Goal: Transaction & Acquisition: Purchase product/service

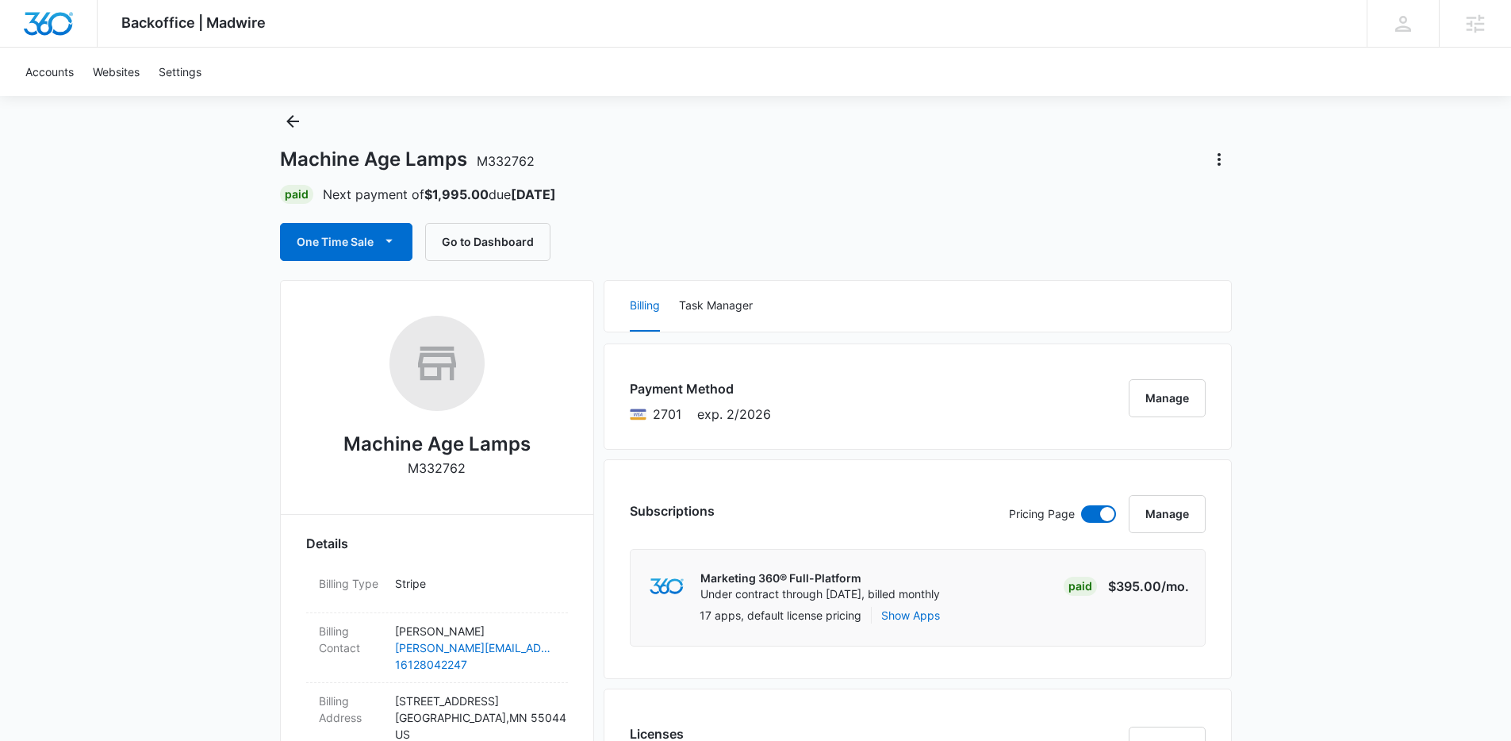
scroll to position [40, 0]
click at [378, 249] on button "One Time Sale" at bounding box center [346, 240] width 132 height 38
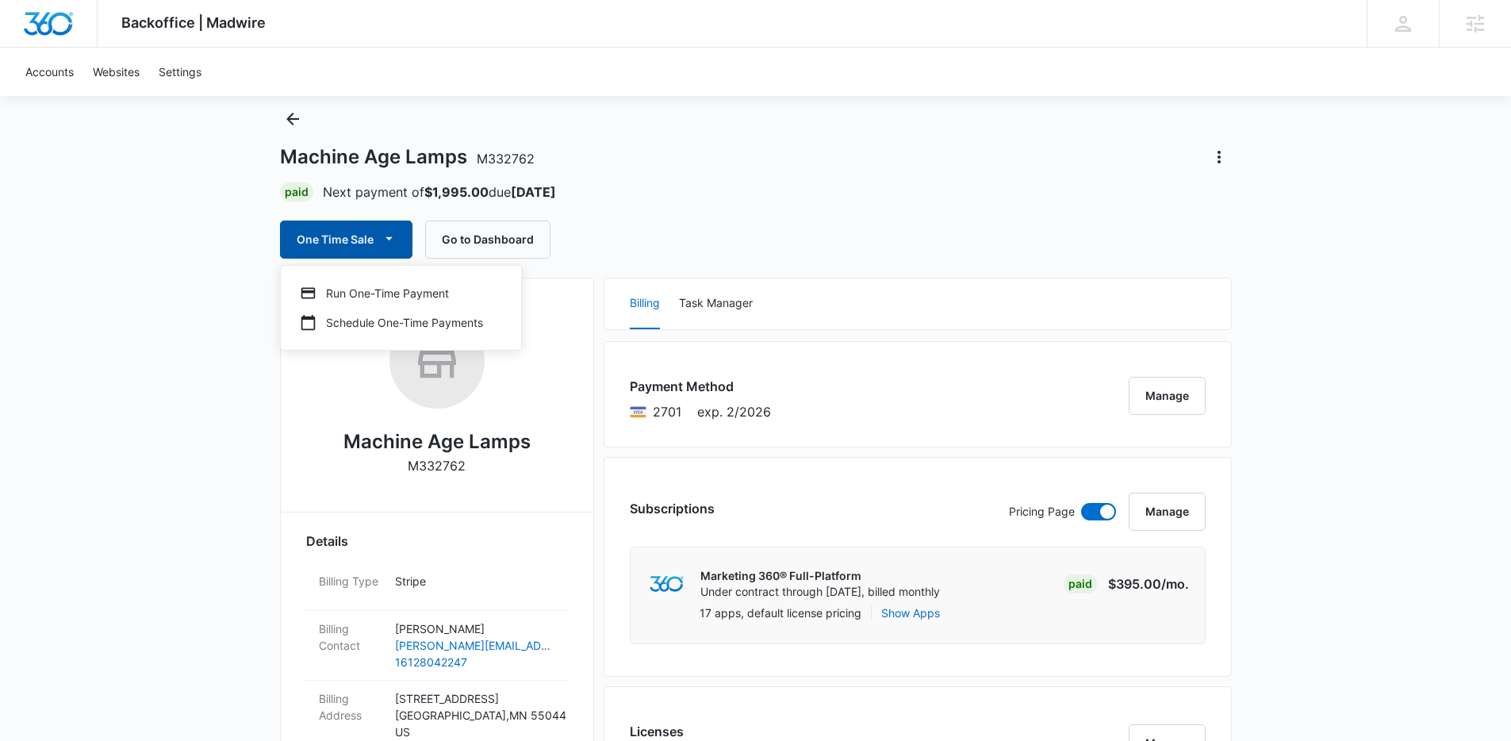
click at [384, 235] on icon "button" at bounding box center [389, 238] width 17 height 17
click at [378, 239] on button "One Time Sale" at bounding box center [346, 240] width 132 height 38
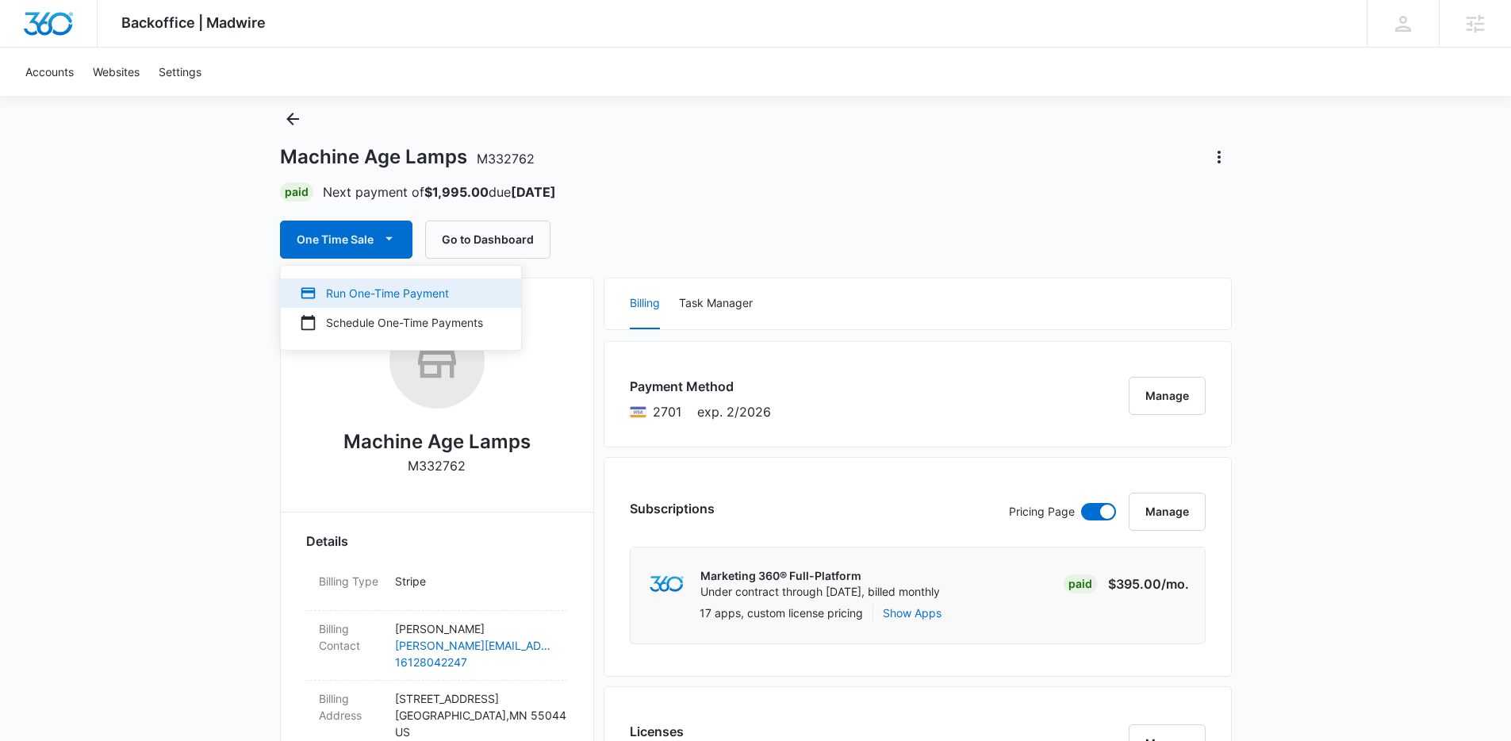
click at [374, 288] on div "Run One-Time Payment" at bounding box center [391, 293] width 183 height 17
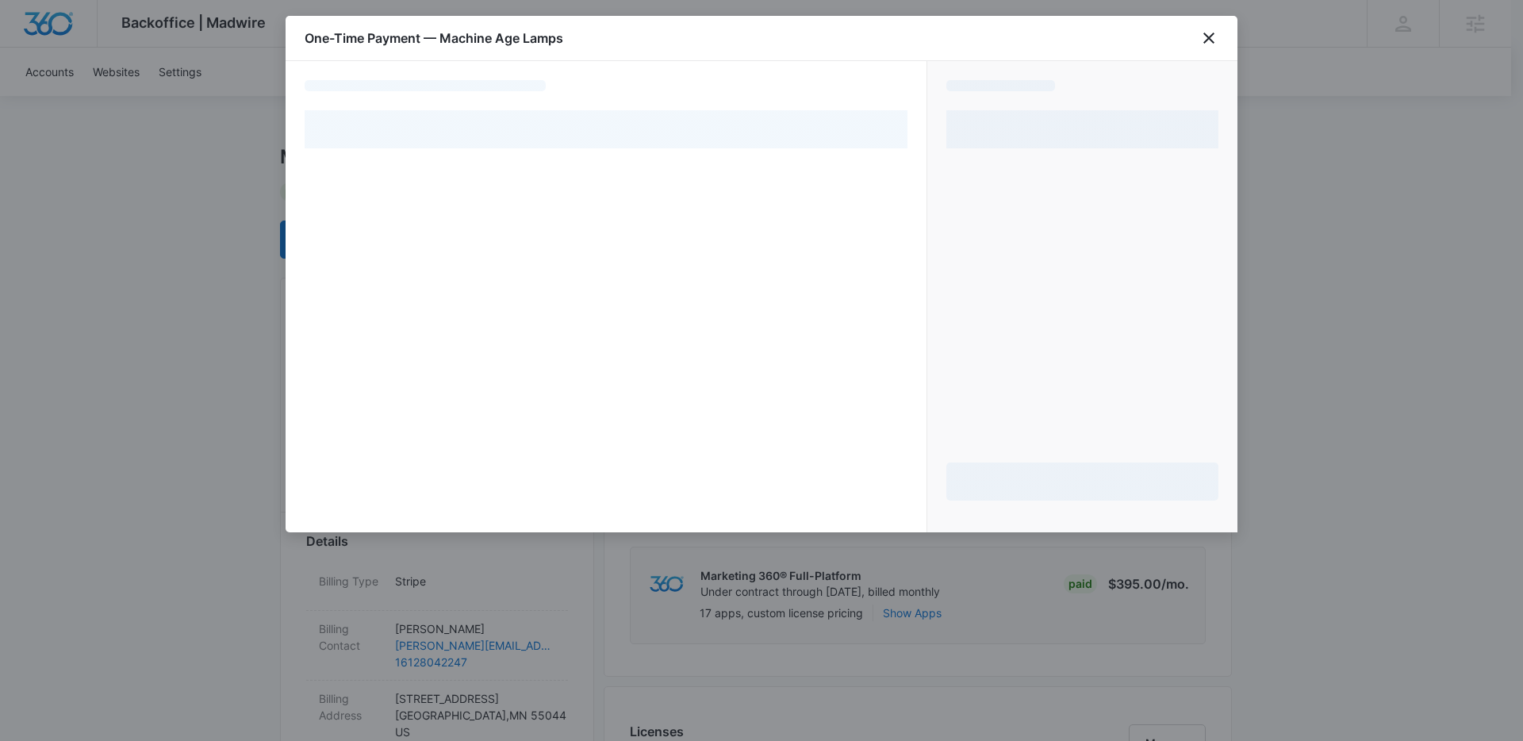
select select "pm_1RnOlBA4n8RTgNjUVAgGZECb"
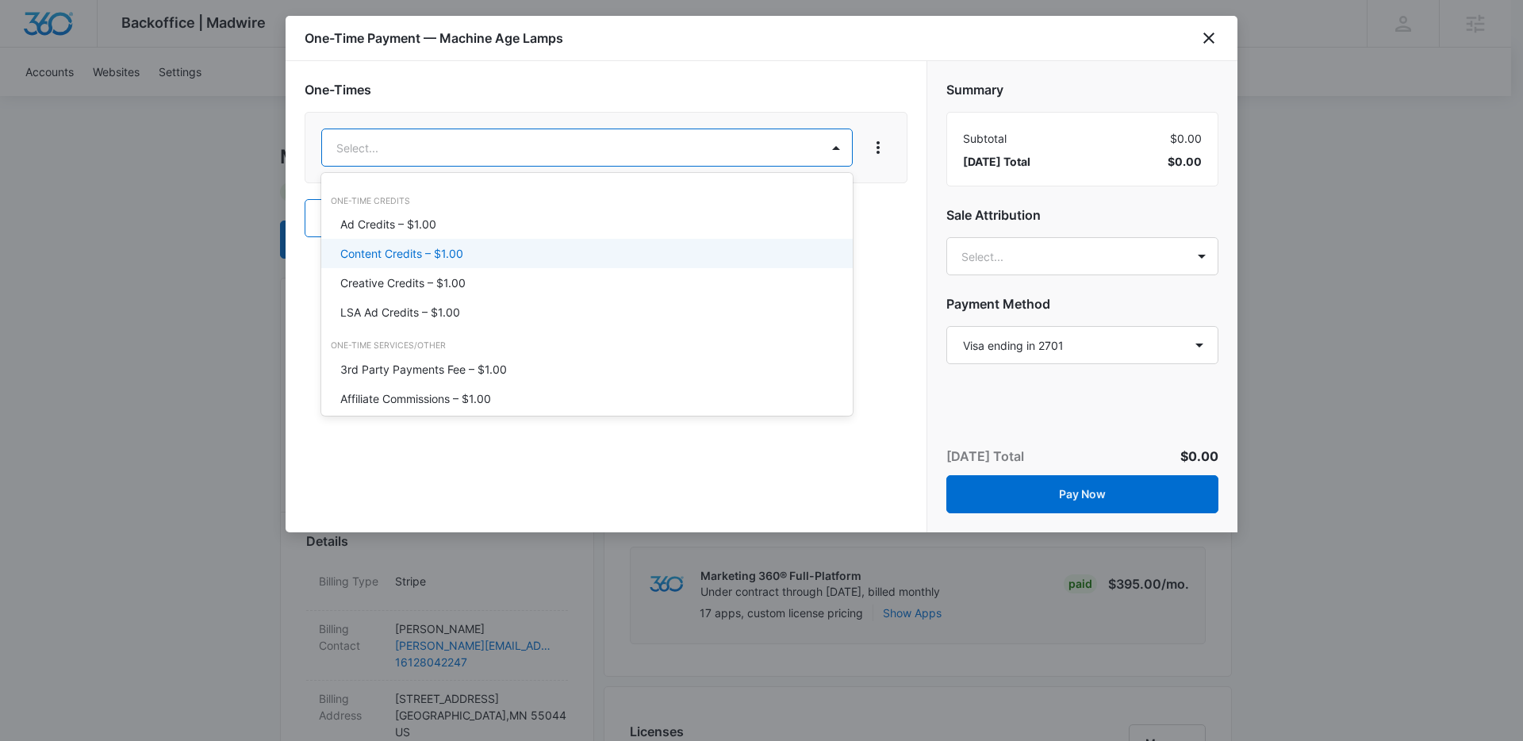
click at [453, 255] on p "Content Credits – $1.00" at bounding box center [401, 253] width 123 height 17
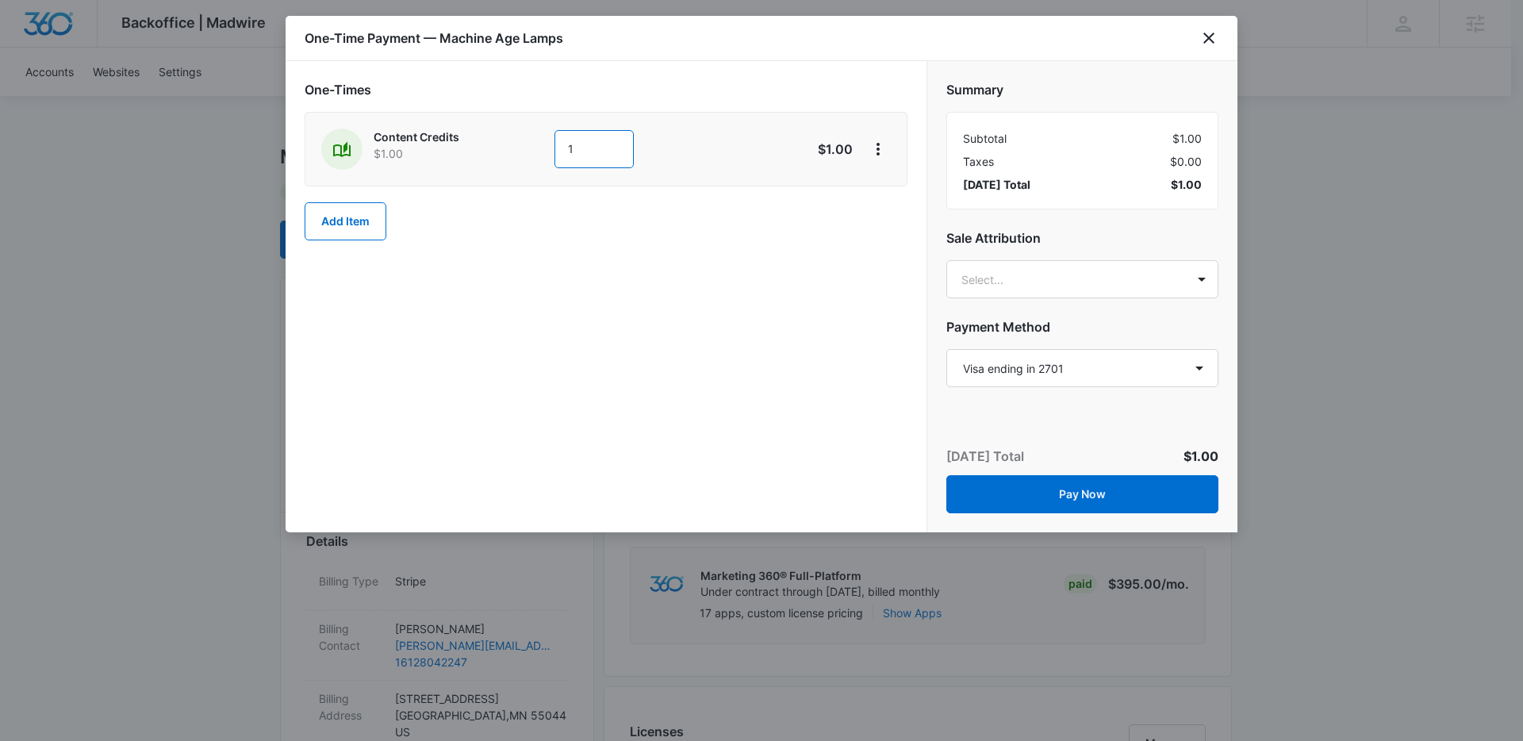
click at [589, 155] on input "1" at bounding box center [594, 149] width 79 height 38
type input "1"
type input "300"
click at [905, 256] on div "One-Times Content Credits $1.00 300 $300.00 Add Item" at bounding box center [606, 296] width 641 height 471
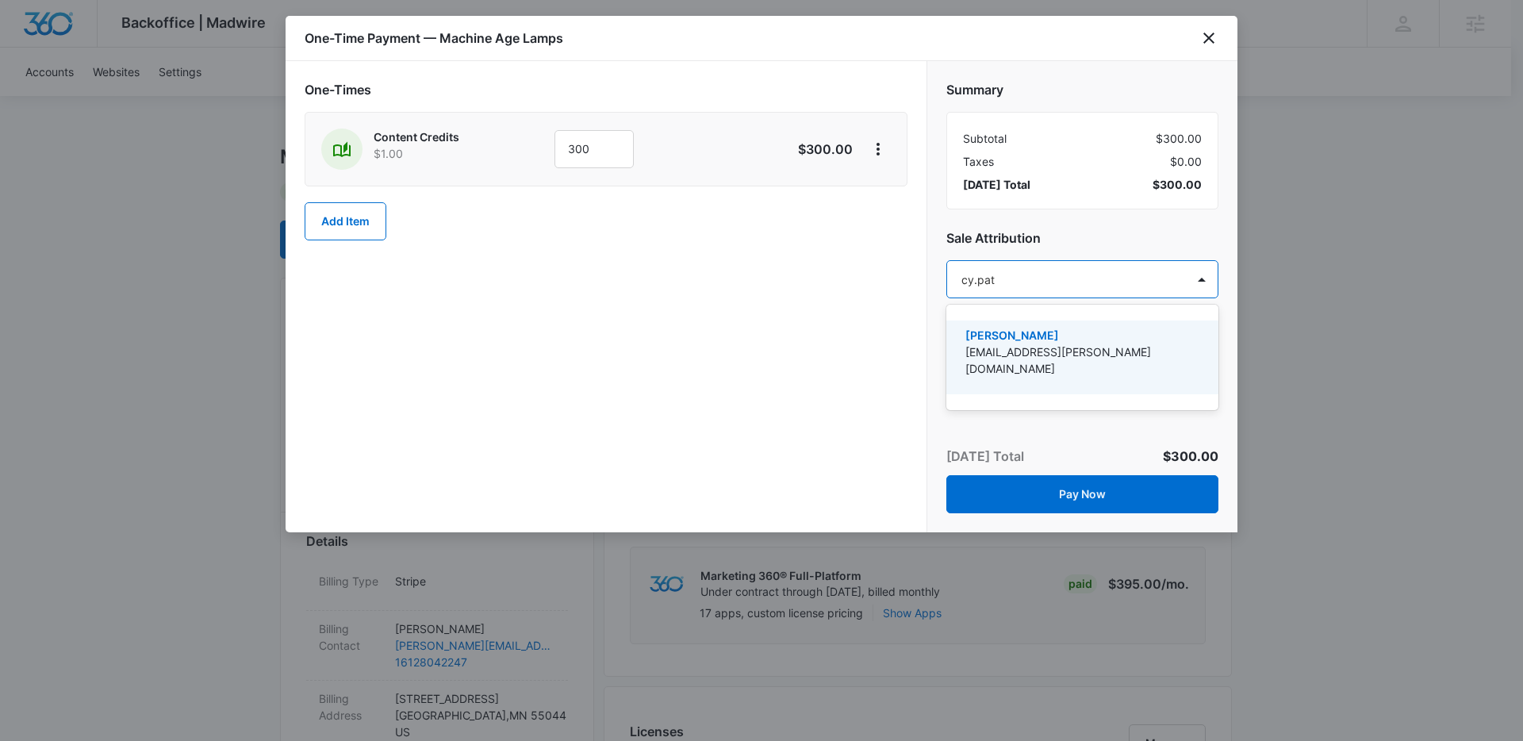
type input "cy.patt"
click at [1040, 350] on p "[EMAIL_ADDRESS][PERSON_NAME][DOMAIN_NAME]" at bounding box center [1080, 360] width 231 height 33
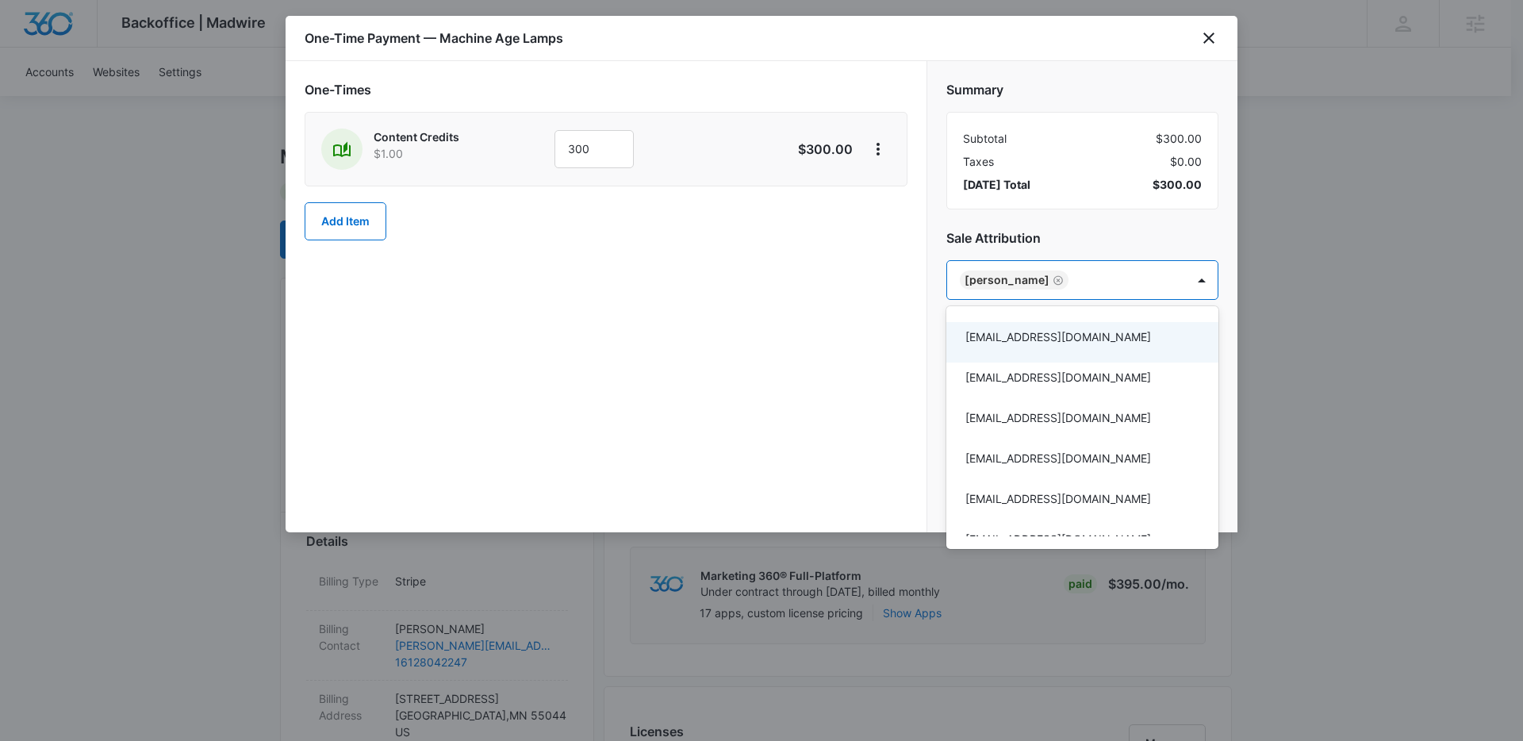
click at [865, 284] on div at bounding box center [761, 370] width 1523 height 741
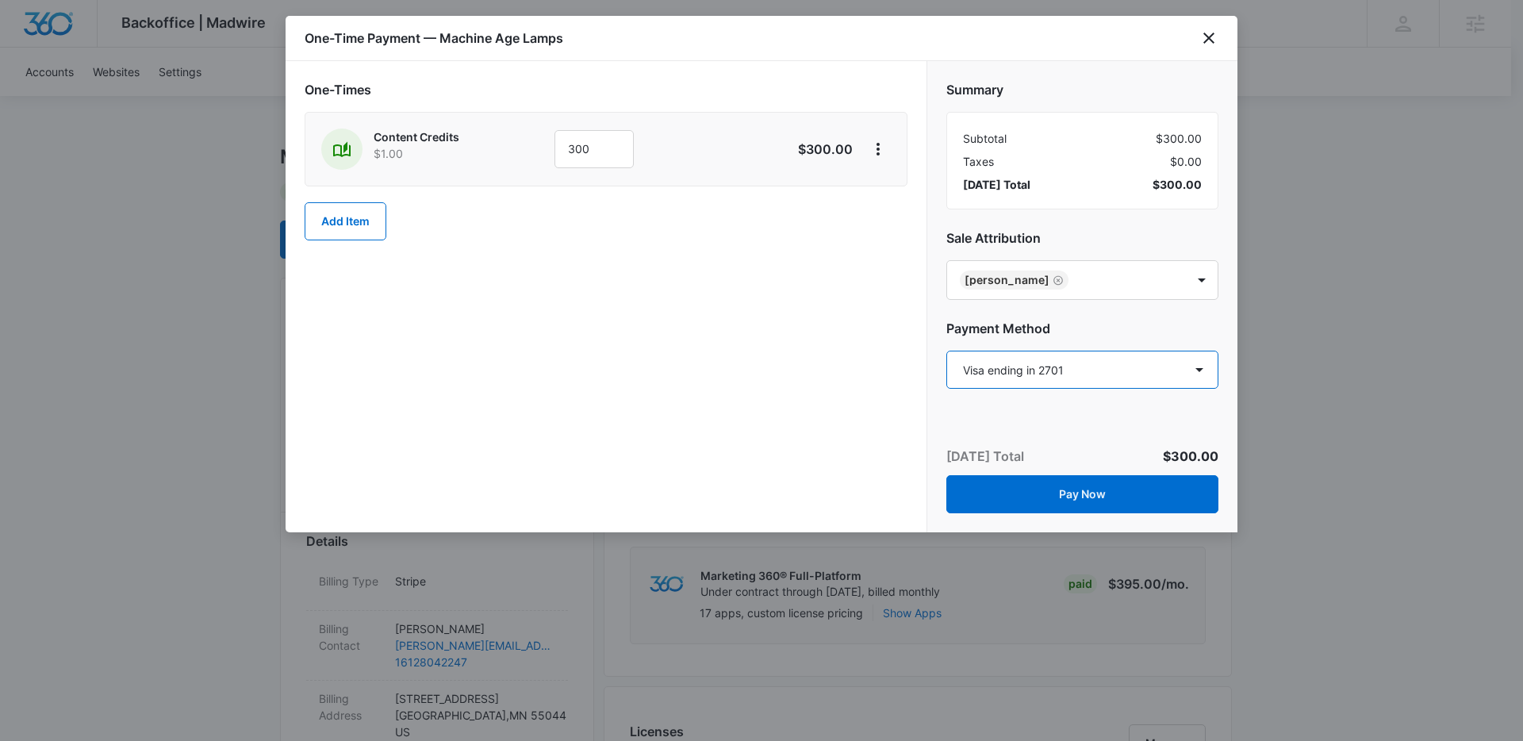
click at [978, 366] on select "Select a payment method Visa ending in 2701 New payment method Monthly invoice" at bounding box center [1082, 370] width 272 height 38
click at [946, 351] on select "Select a payment method Visa ending in 2701 New payment method Monthly invoice" at bounding box center [1082, 370] width 272 height 38
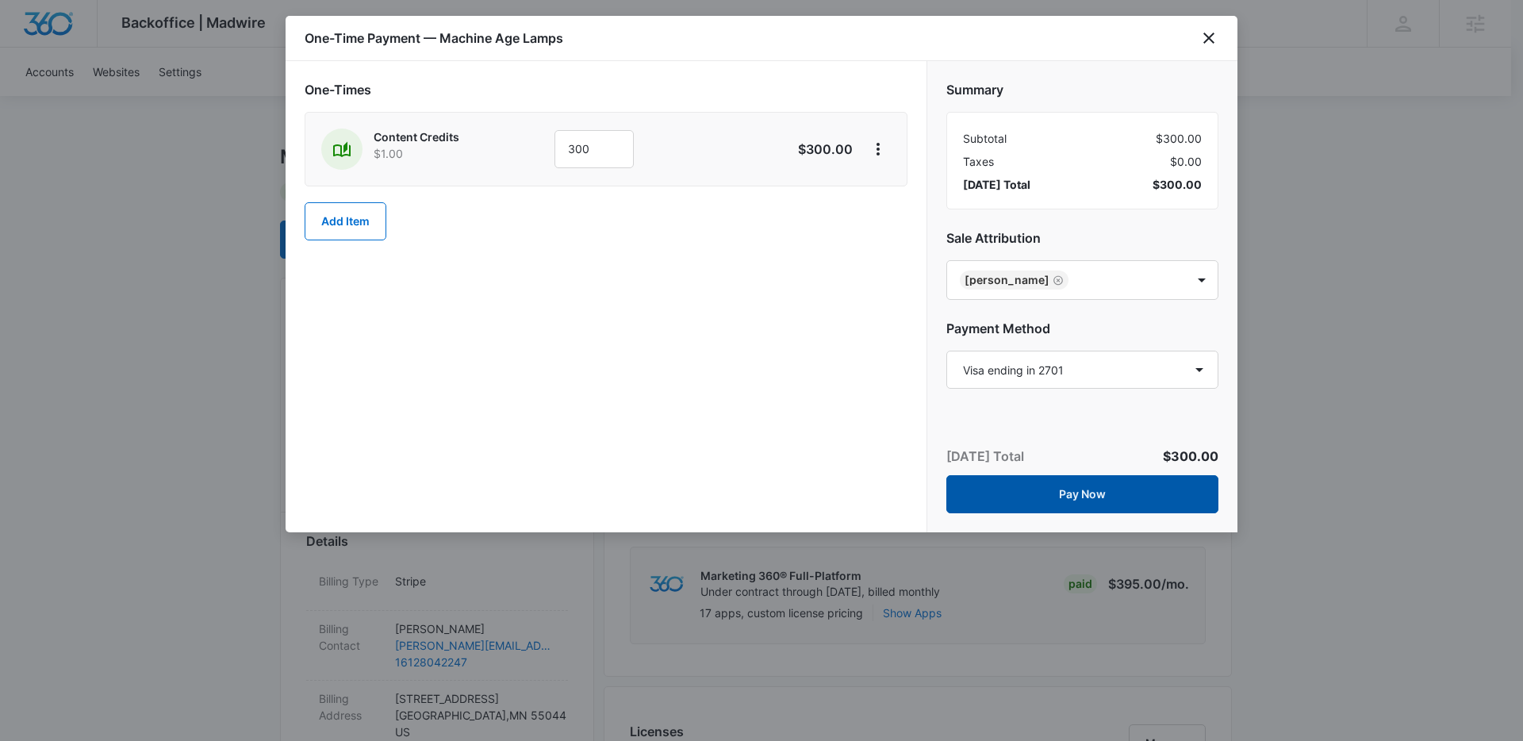
click at [1073, 501] on button "Pay Now" at bounding box center [1082, 494] width 272 height 38
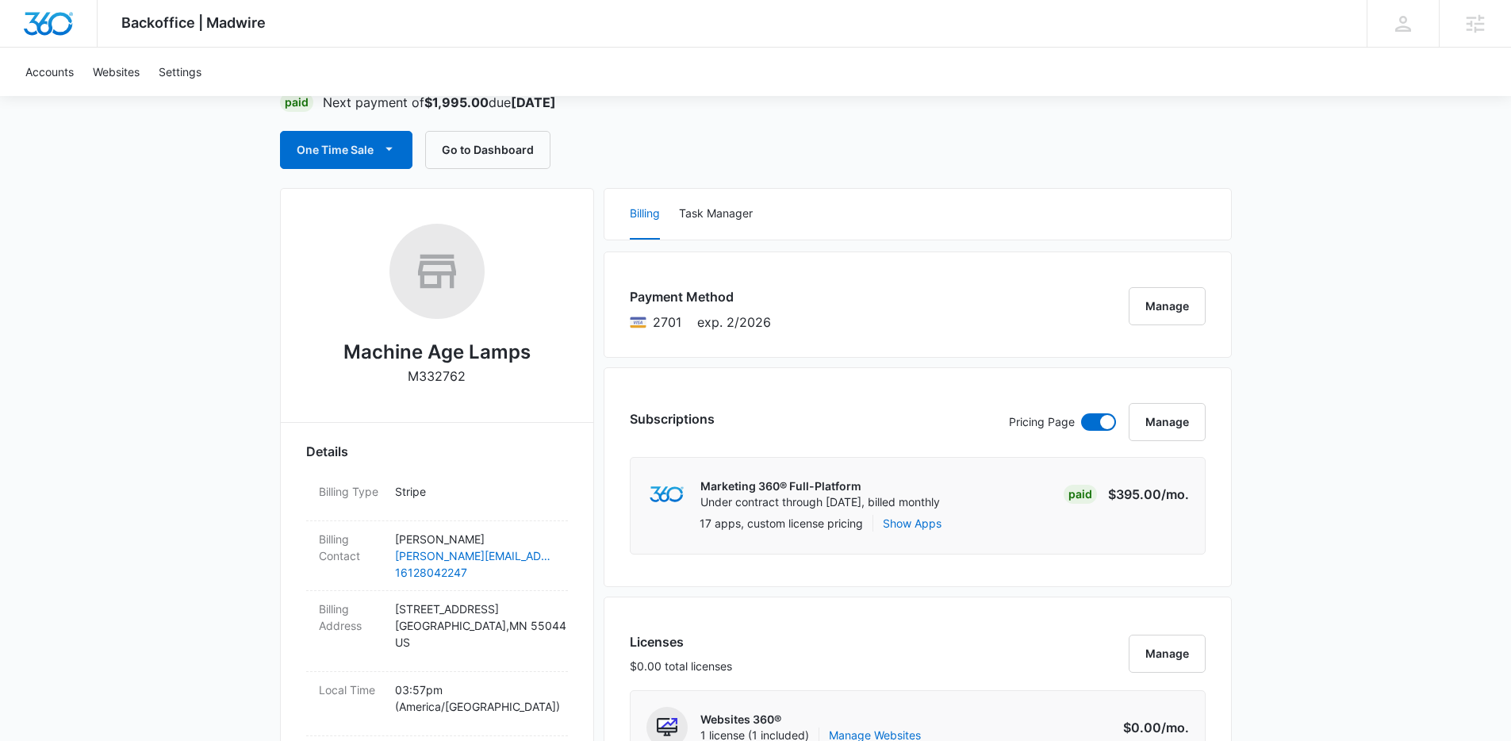
scroll to position [0, 0]
